Goal: Task Accomplishment & Management: Manage account settings

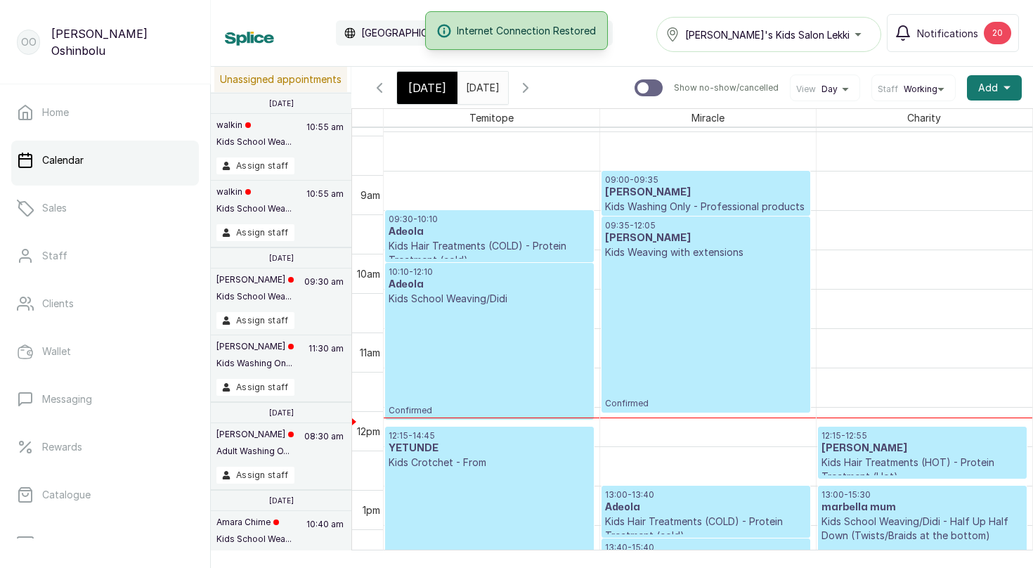
scroll to position [661, 0]
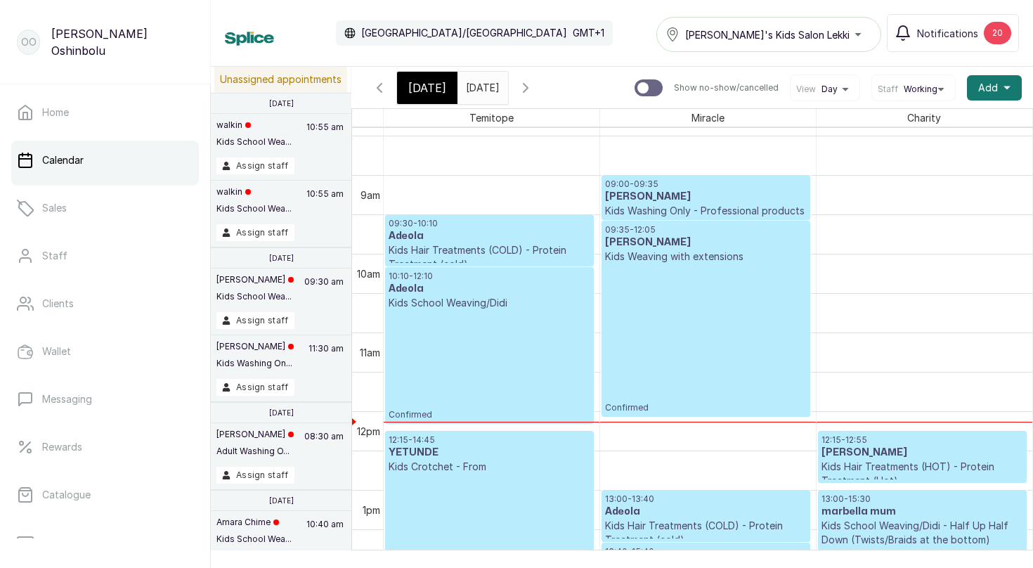
click at [781, 201] on h3 "[PERSON_NAME]" at bounding box center [706, 197] width 202 height 14
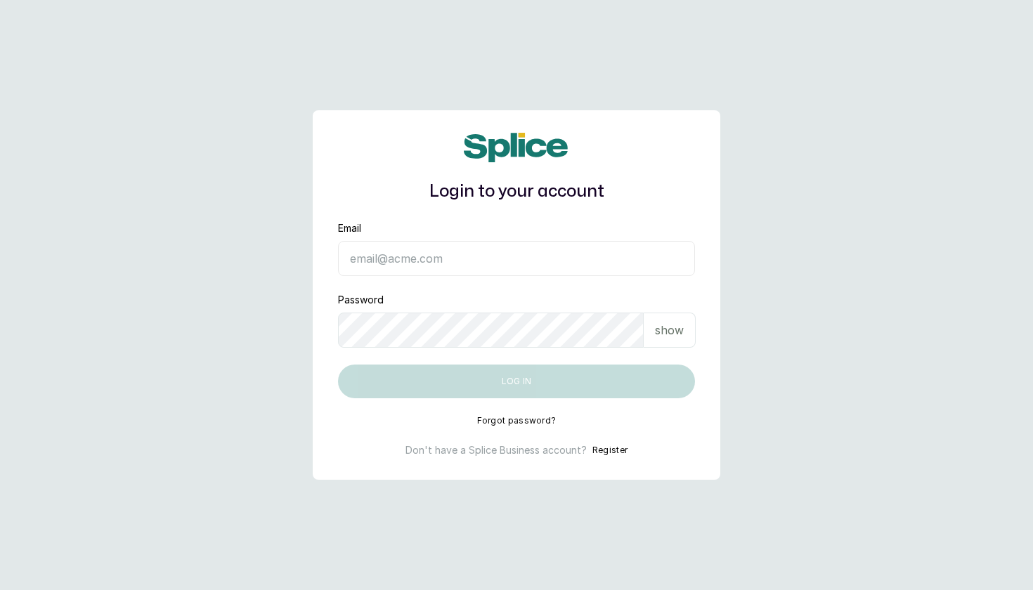
type input "ooyinda@yahoo.co.uk"
click at [517, 382] on button "Log in" at bounding box center [516, 382] width 357 height 34
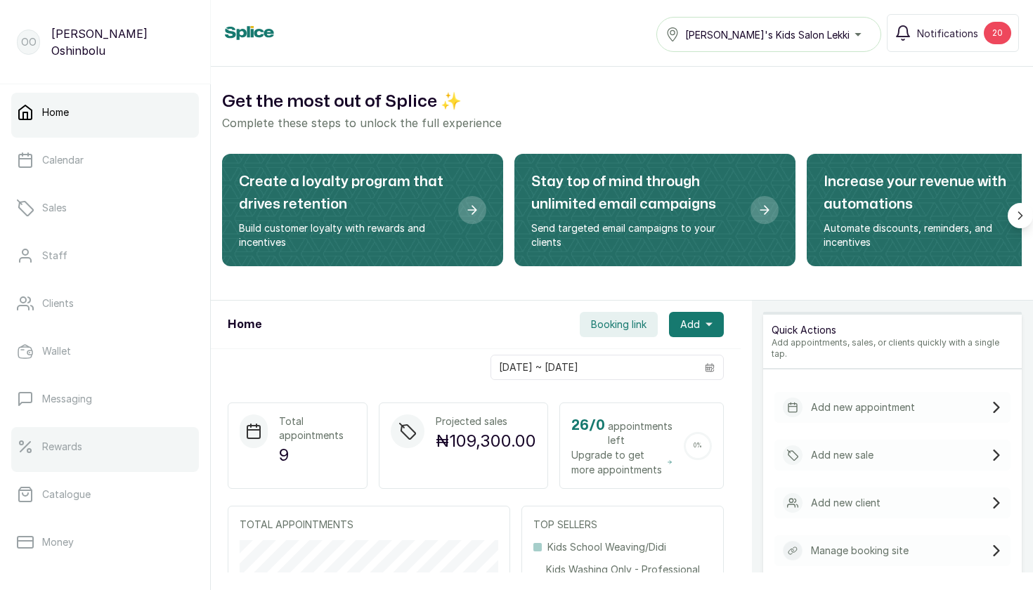
click at [79, 456] on link "Rewards" at bounding box center [105, 446] width 188 height 39
